Goal: Task Accomplishment & Management: Manage account settings

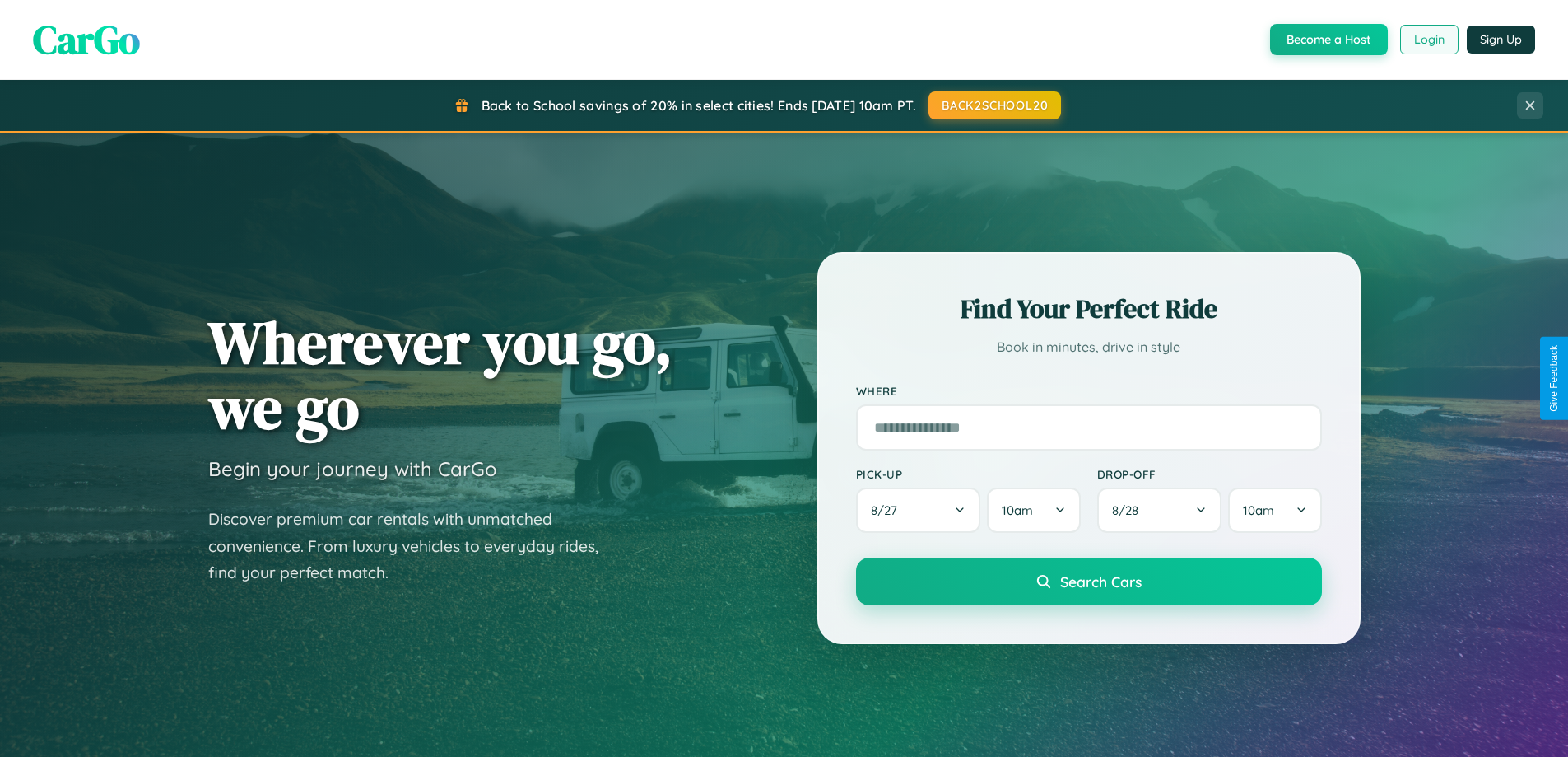
click at [1428, 40] on button "Login" at bounding box center [1429, 39] width 58 height 30
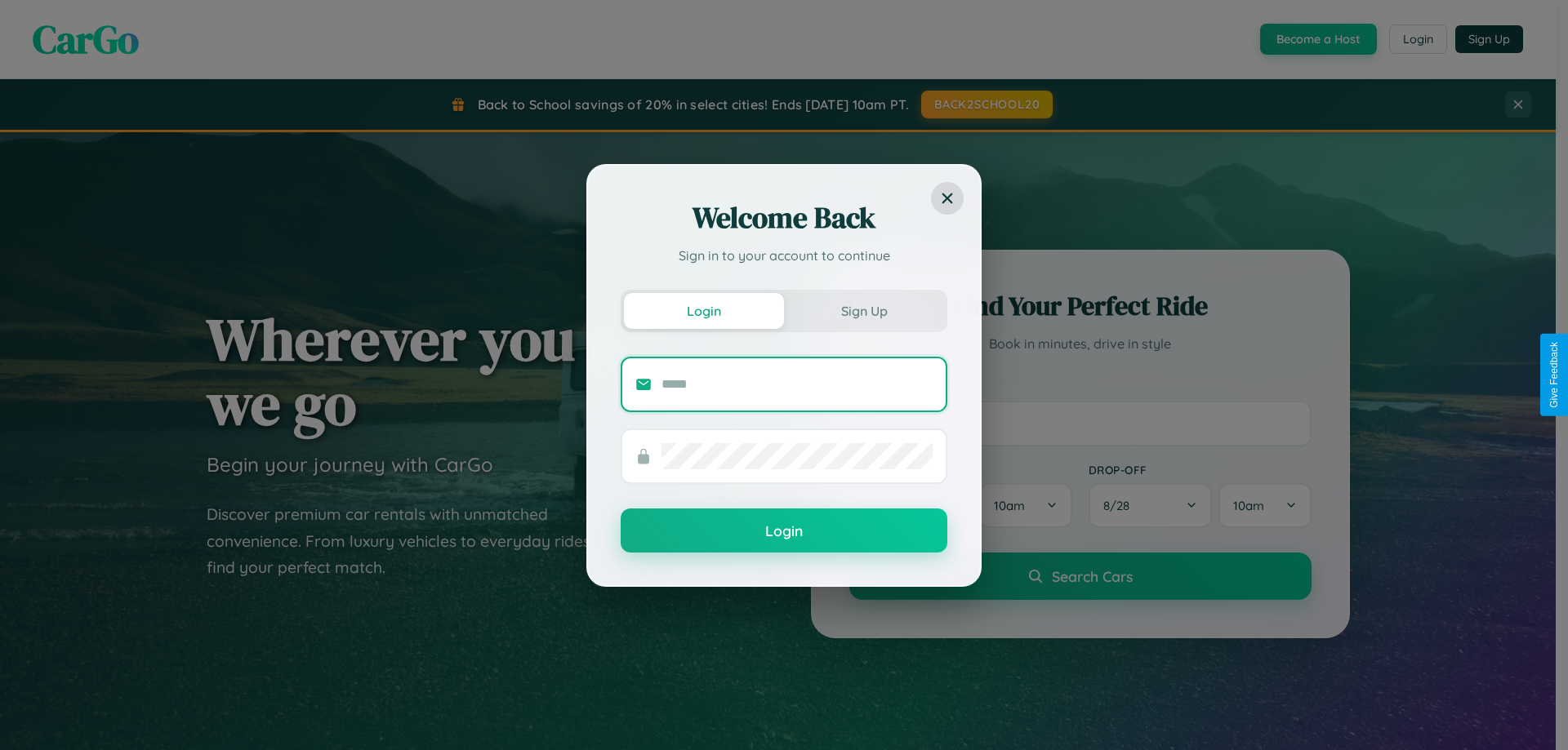
click at [797, 383] on input "text" at bounding box center [797, 384] width 271 height 26
type input "**********"
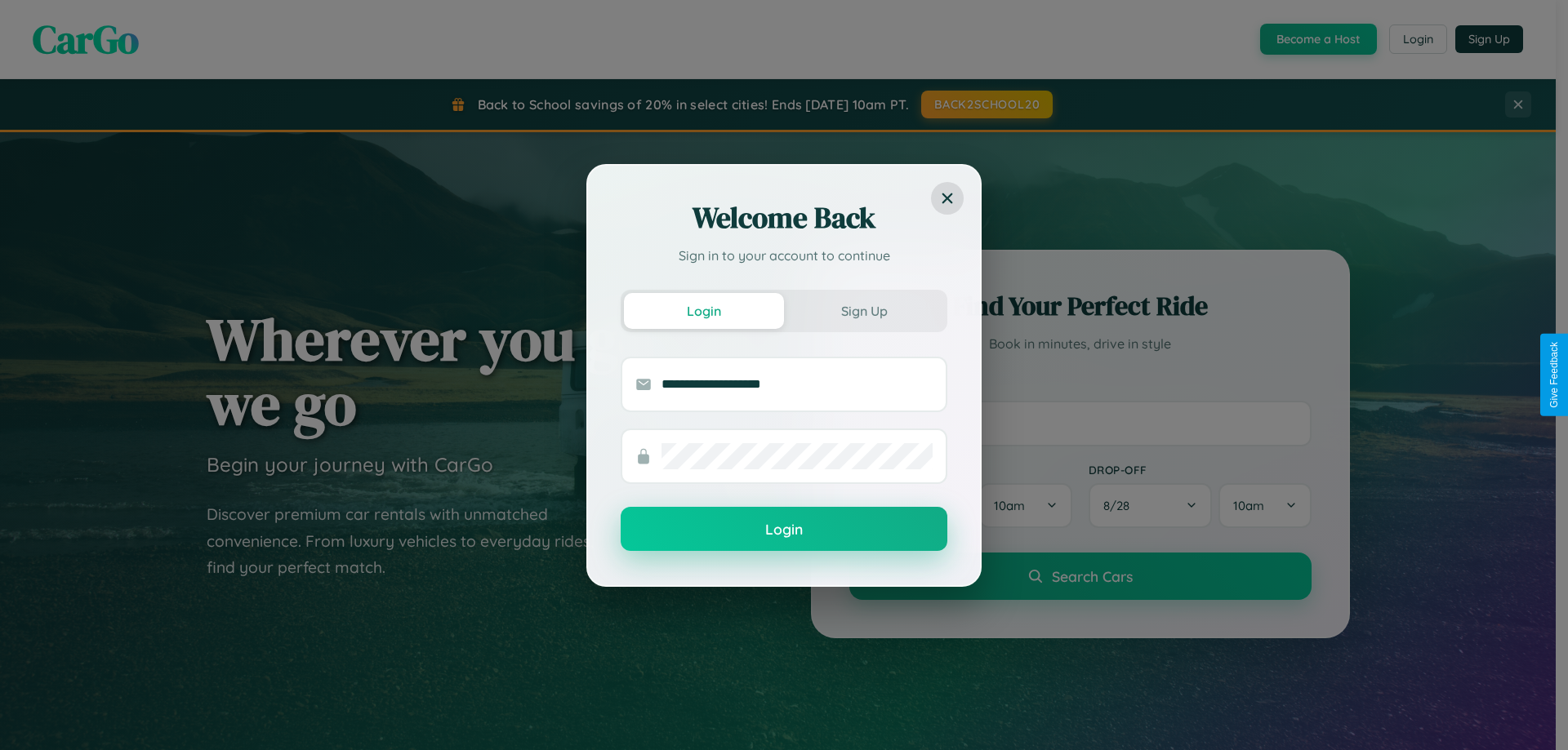
click at [784, 530] on button "Login" at bounding box center [784, 528] width 327 height 44
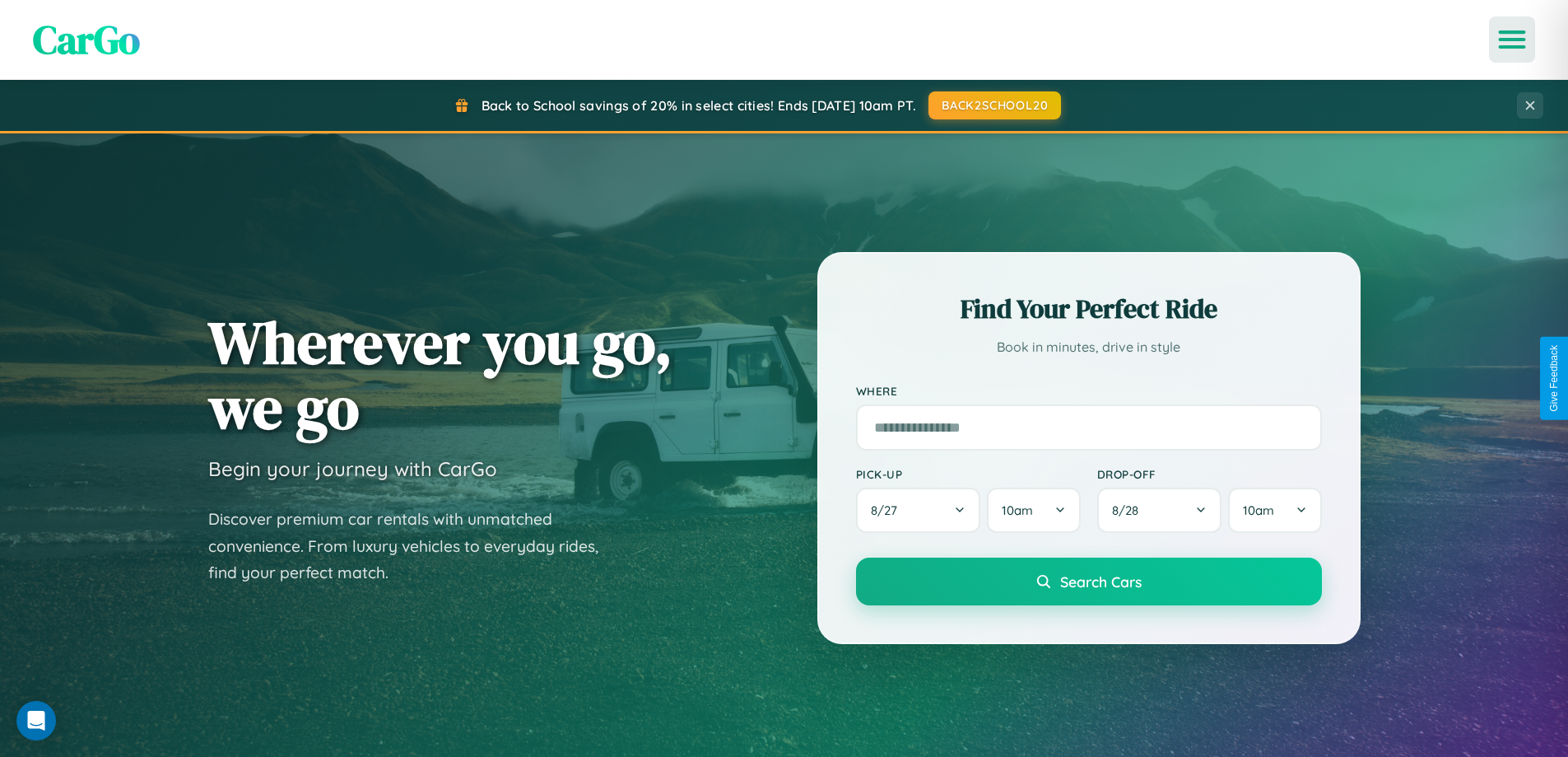
click at [1512, 40] on icon "Open menu" at bounding box center [1512, 40] width 24 height 15
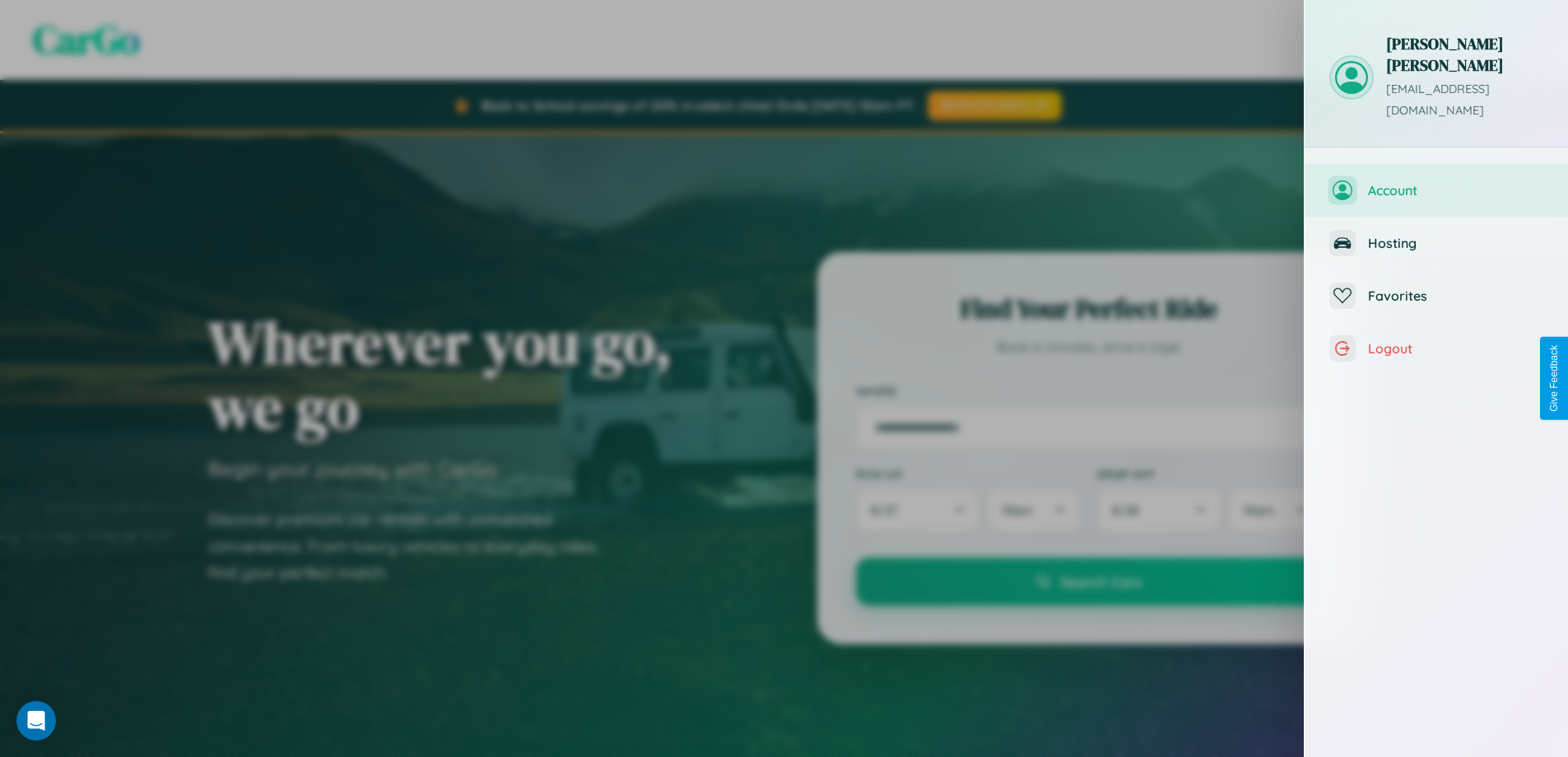
click at [1436, 182] on span "Account" at bounding box center [1456, 189] width 176 height 16
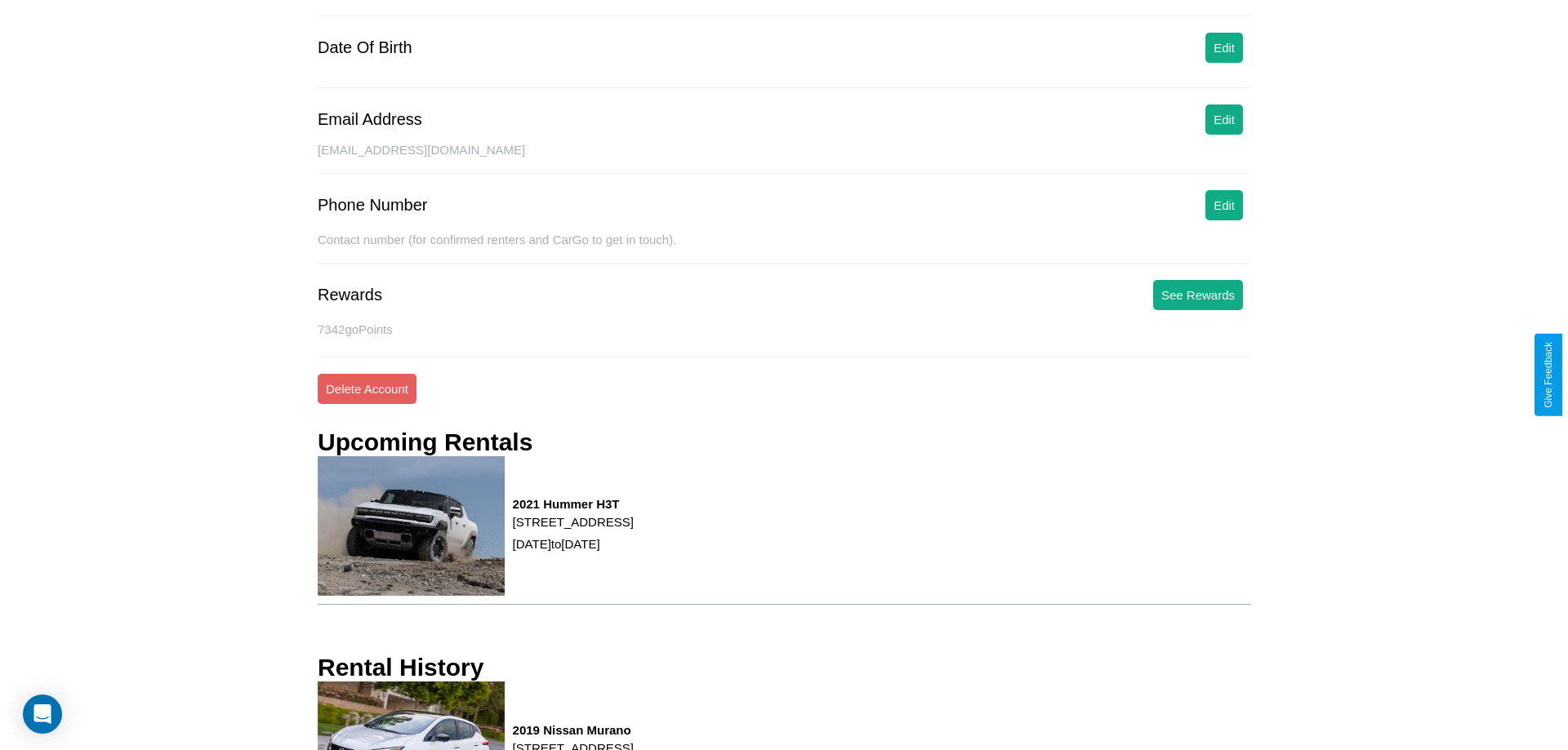
scroll to position [208, 0]
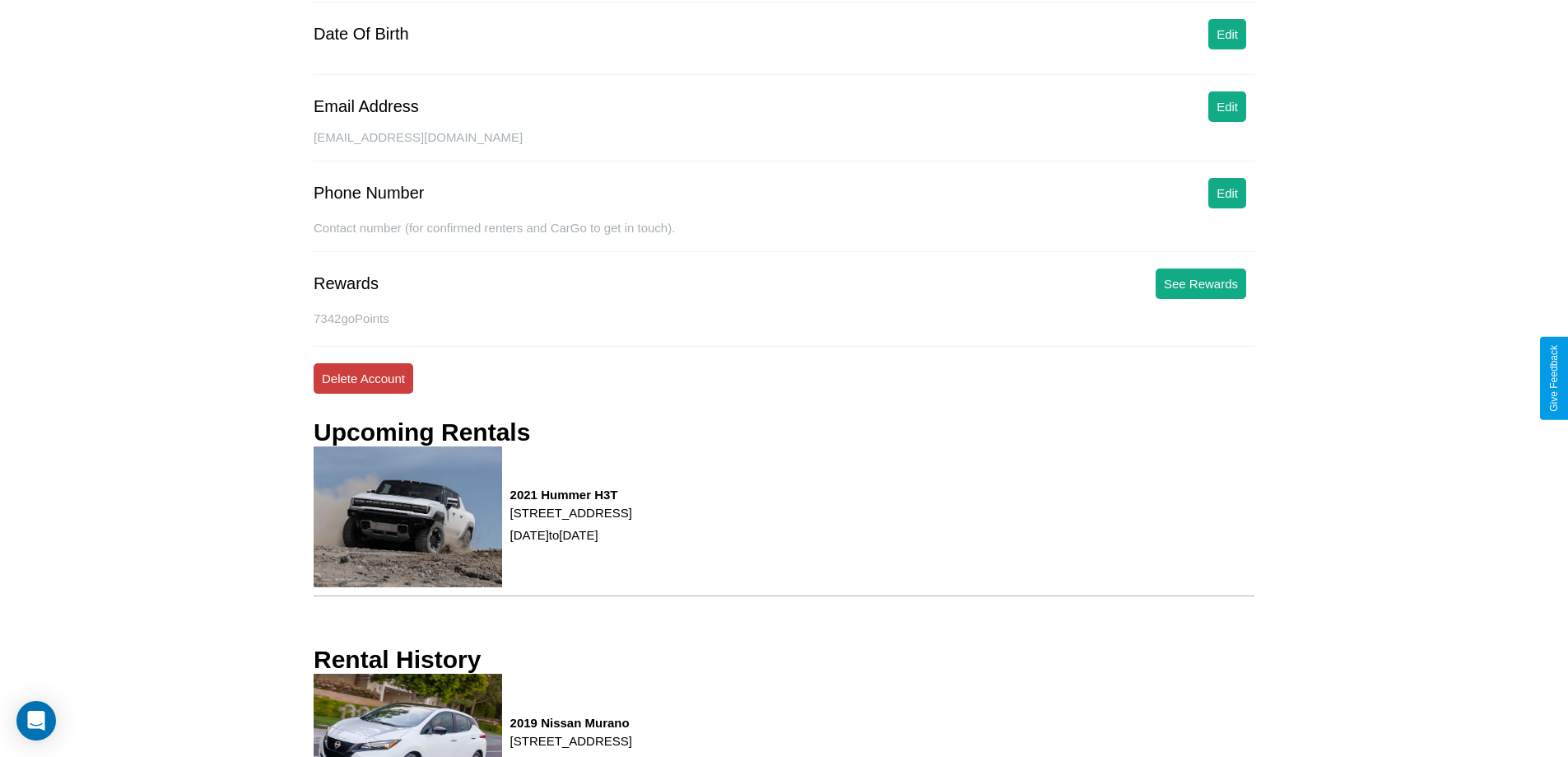
click at [363, 378] on button "Delete Account" at bounding box center [363, 378] width 100 height 30
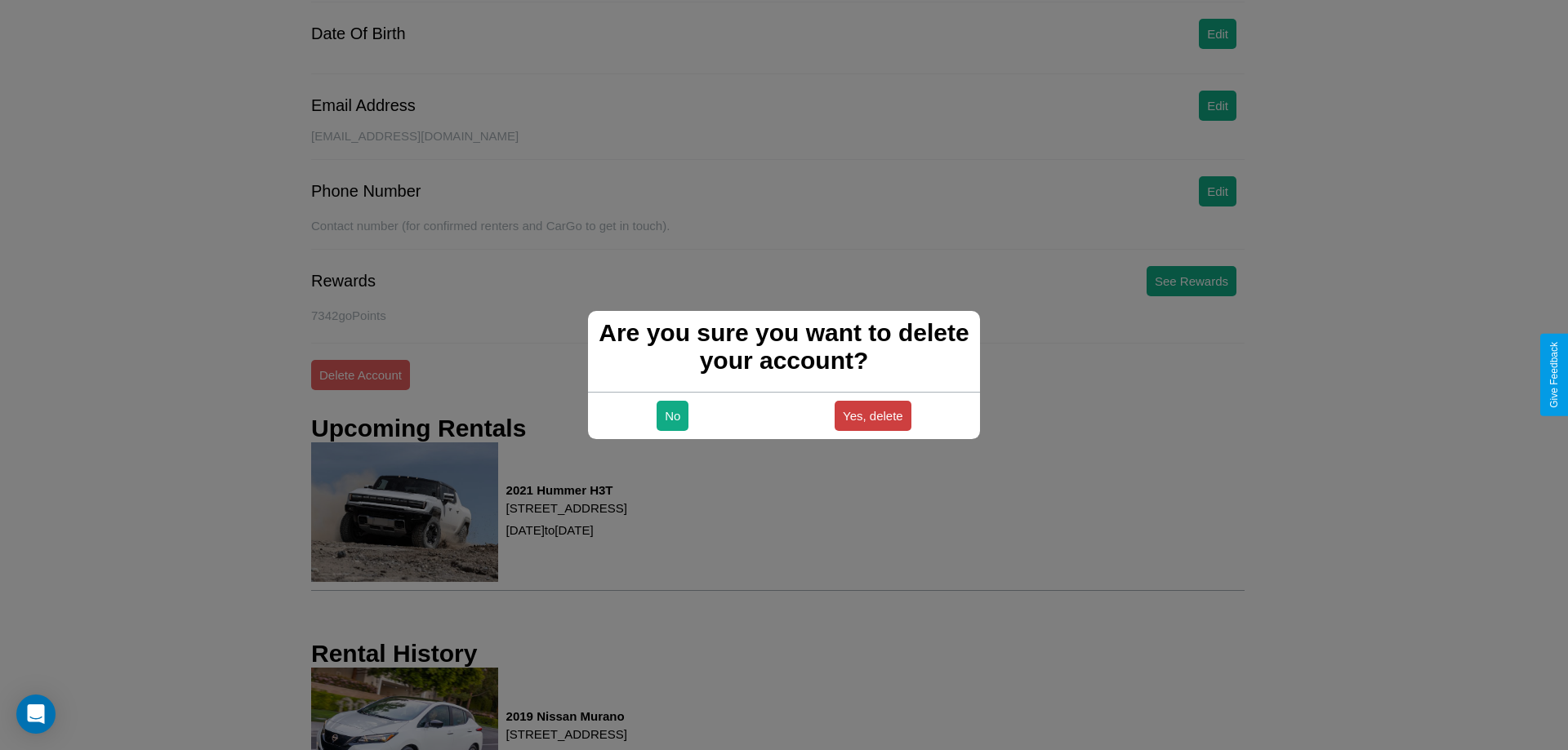
click at [872, 415] on button "Yes, delete" at bounding box center [873, 416] width 77 height 30
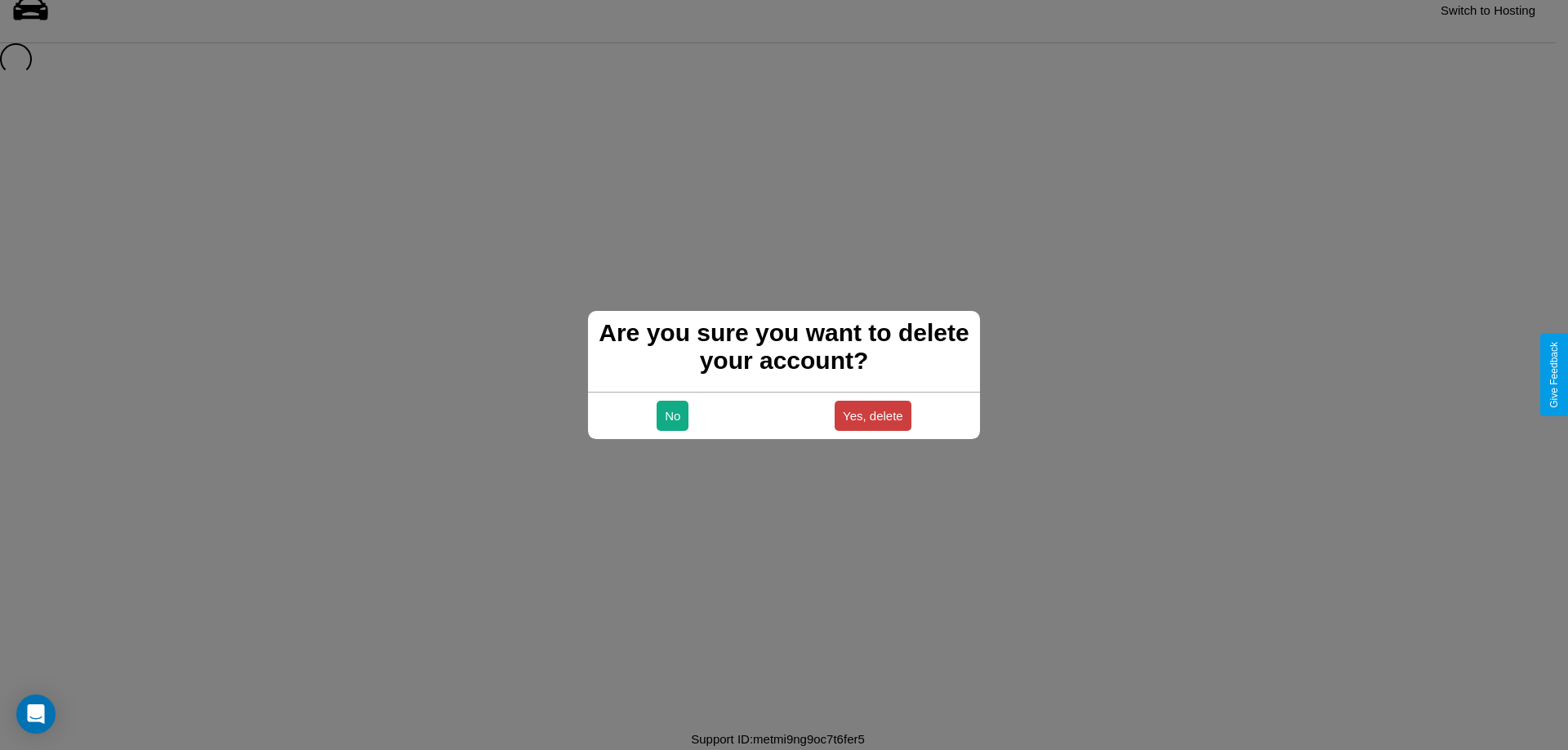
scroll to position [22, 0]
